Goal: Task Accomplishment & Management: Manage account settings

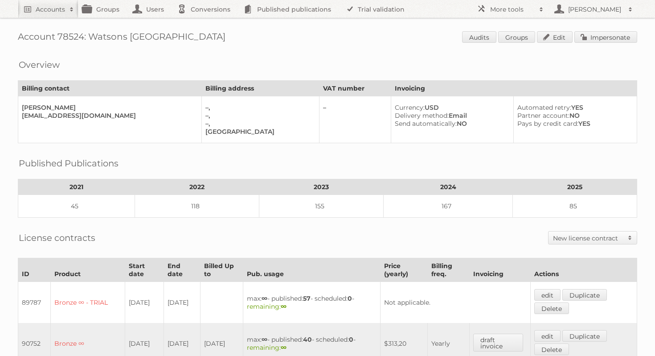
scroll to position [183, 0]
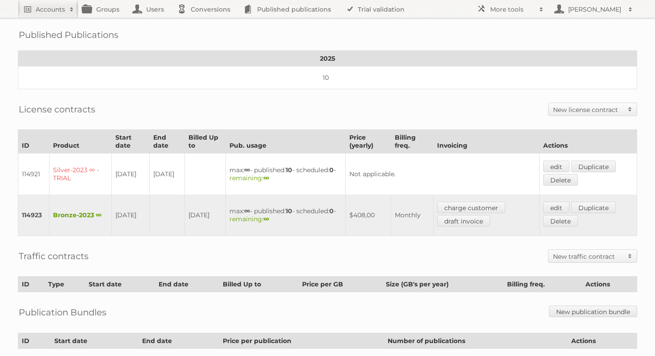
scroll to position [205, 0]
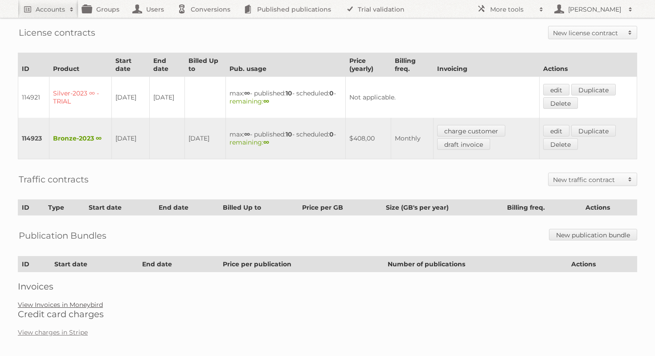
click at [80, 300] on link "View Invoices in Moneybird" at bounding box center [60, 304] width 85 height 8
click at [564, 125] on link "edit" at bounding box center [556, 131] width 26 height 12
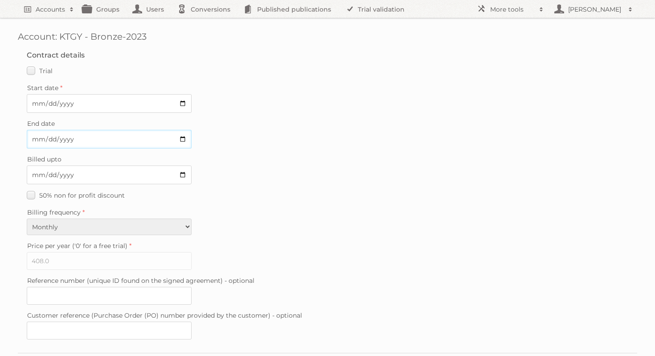
click at [180, 137] on input "End date" at bounding box center [109, 139] width 165 height 19
type input "2025-09-25"
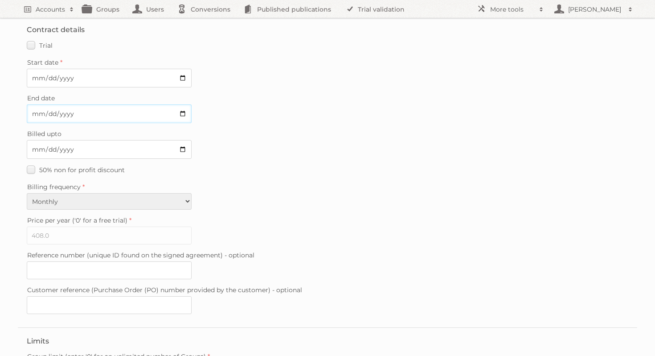
scroll to position [20, 0]
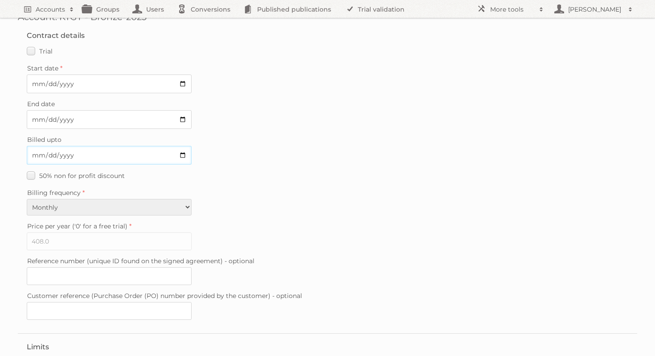
click at [185, 152] on input "2025-10-24" at bounding box center [109, 155] width 165 height 19
type input "2025-09-25"
click at [276, 220] on label "Price per year ('0' for a free trial)" at bounding box center [328, 226] width 602 height 12
click at [192, 232] on input "408.0" at bounding box center [109, 241] width 165 height 18
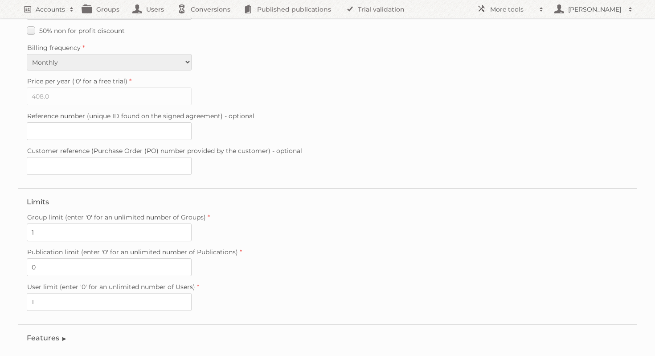
scroll to position [214, 0]
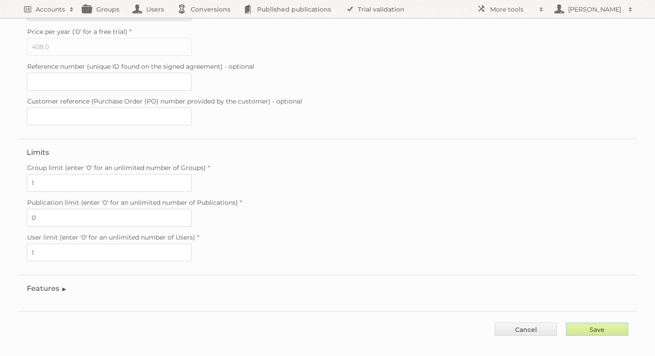
click at [590, 326] on input "Save" at bounding box center [597, 328] width 62 height 13
type input "..."
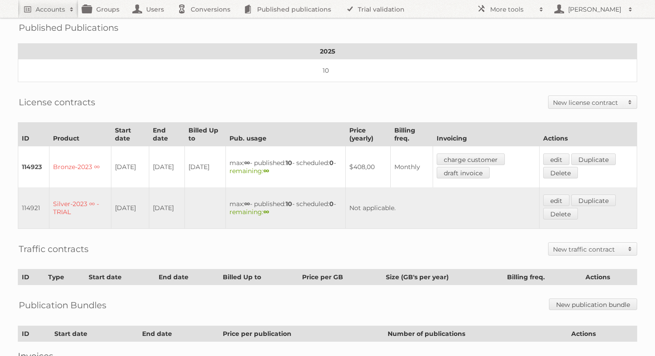
scroll to position [156, 0]
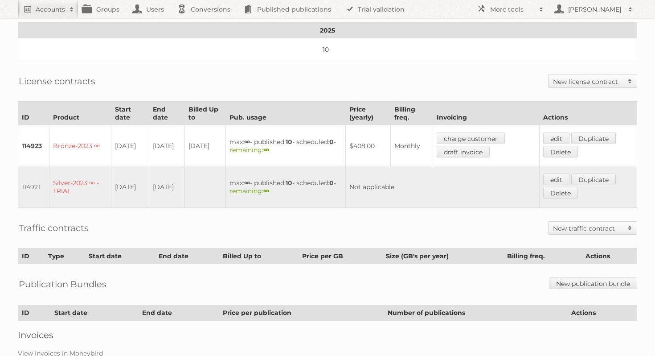
click at [596, 80] on h2 "New license contract" at bounding box center [588, 81] width 70 height 9
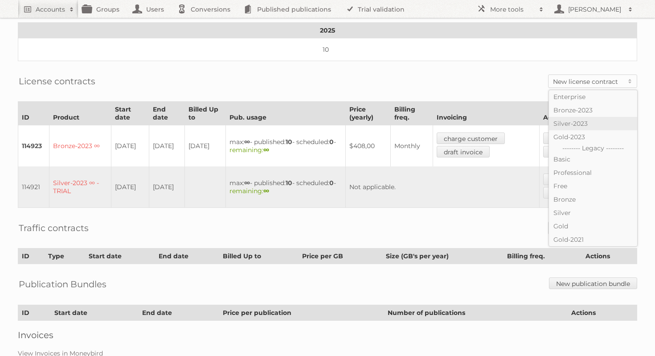
click at [581, 119] on link "Silver-2023" at bounding box center [593, 123] width 88 height 13
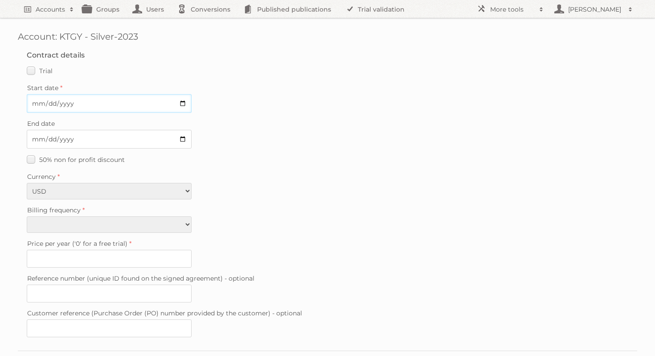
click at [181, 104] on input "Start date" at bounding box center [109, 103] width 165 height 19
type input "[DATE]"
click at [185, 221] on select "Monthly Yearly" at bounding box center [109, 224] width 165 height 16
select select "monthly"
type input "1380"
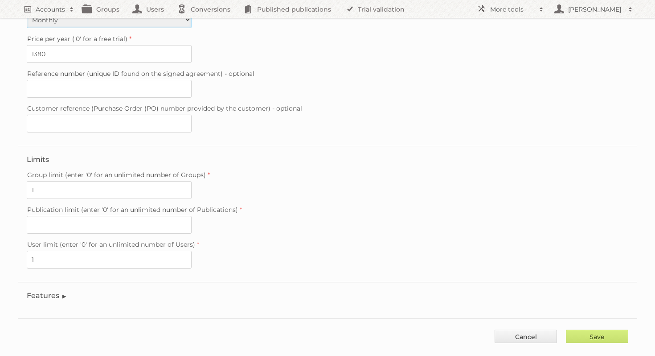
scroll to position [212, 0]
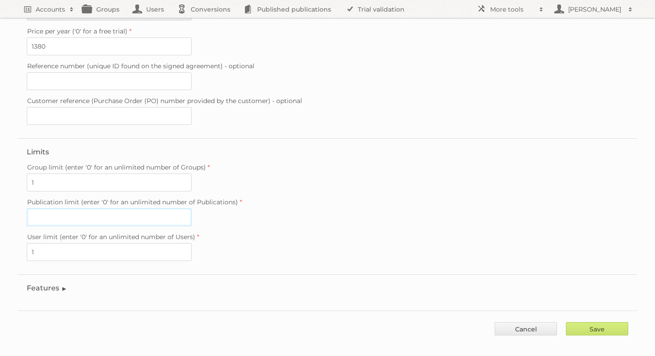
click at [166, 208] on input "Publication limit (enter '0' for an unlimited number of Publications)" at bounding box center [109, 217] width 165 height 18
type input "0"
click at [393, 205] on div "Publication limit (enter '0' for an unlimited number of Publications) 0" at bounding box center [328, 211] width 602 height 30
click at [601, 322] on input "Save" at bounding box center [597, 328] width 62 height 13
type input "..."
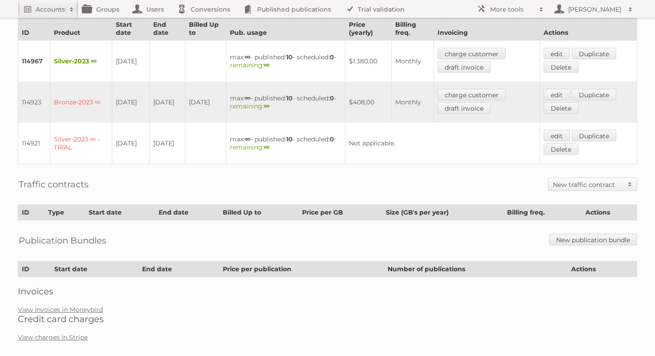
scroll to position [242, 0]
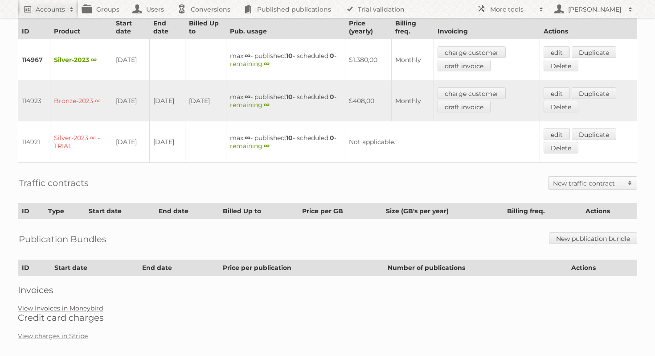
click at [76, 304] on link "View Invoices in Moneybird" at bounding box center [60, 308] width 85 height 8
click at [65, 332] on link "View charges in Stripe" at bounding box center [53, 336] width 70 height 8
